Goal: Navigation & Orientation: Find specific page/section

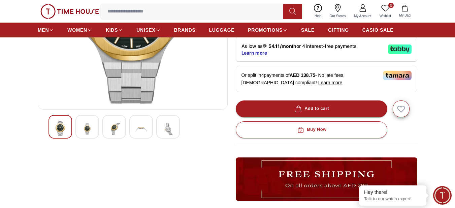
scroll to position [135, 0]
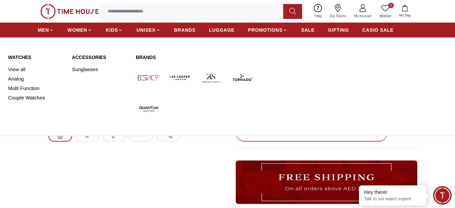
click at [144, 111] on img at bounding box center [149, 109] width 26 height 26
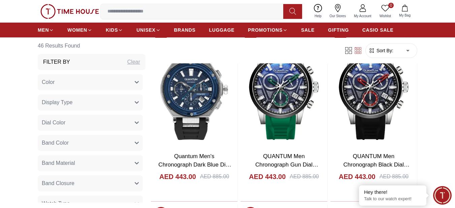
scroll to position [1168, 0]
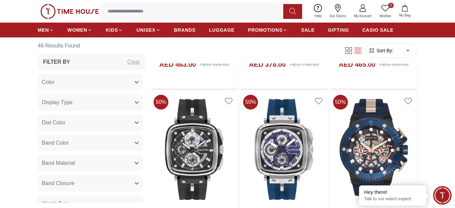
scroll to position [2695, 0]
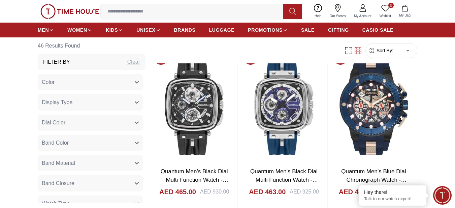
click at [57, 82] on button "Color" at bounding box center [90, 82] width 105 height 16
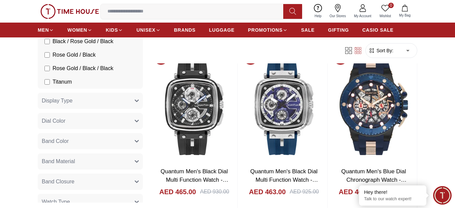
scroll to position [270, 0]
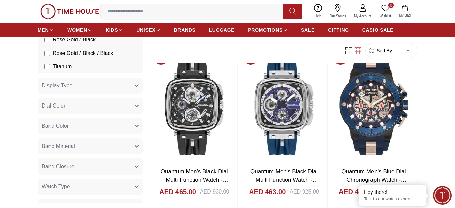
click at [73, 148] on span "Band Material" at bounding box center [58, 146] width 33 height 8
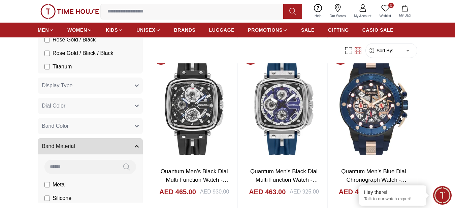
click at [67, 122] on span "Band Color" at bounding box center [55, 126] width 27 height 8
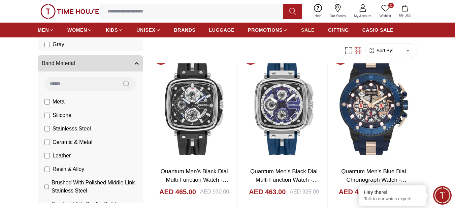
scroll to position [564, 0]
click at [311, 29] on span "SALE" at bounding box center [307, 30] width 13 height 7
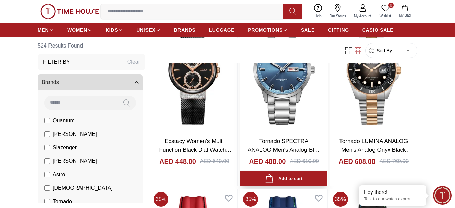
scroll to position [764, 0]
